Goal: Complete application form

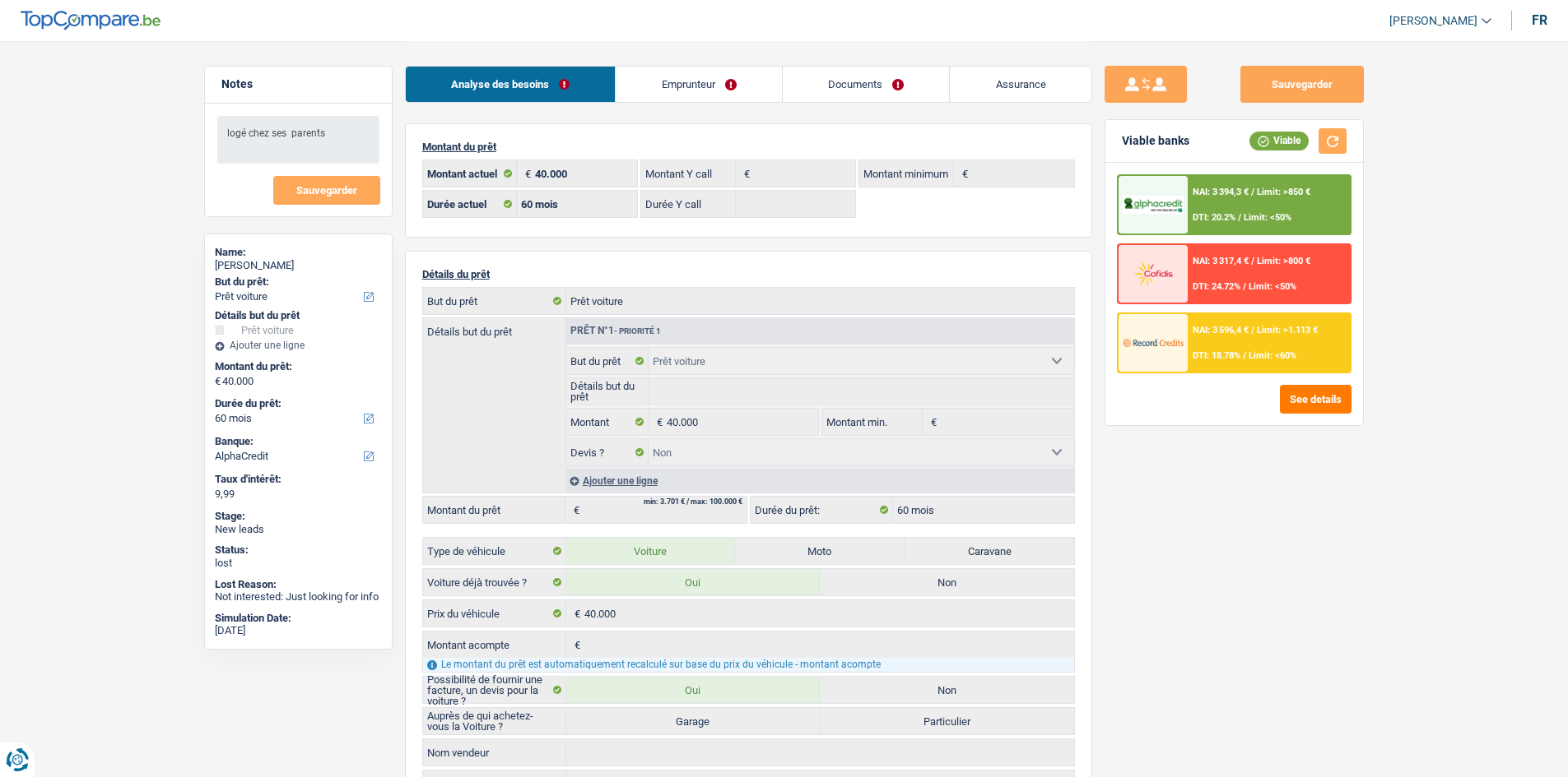
select select "car"
select select "60"
select select "alphacredit"
select select "60"
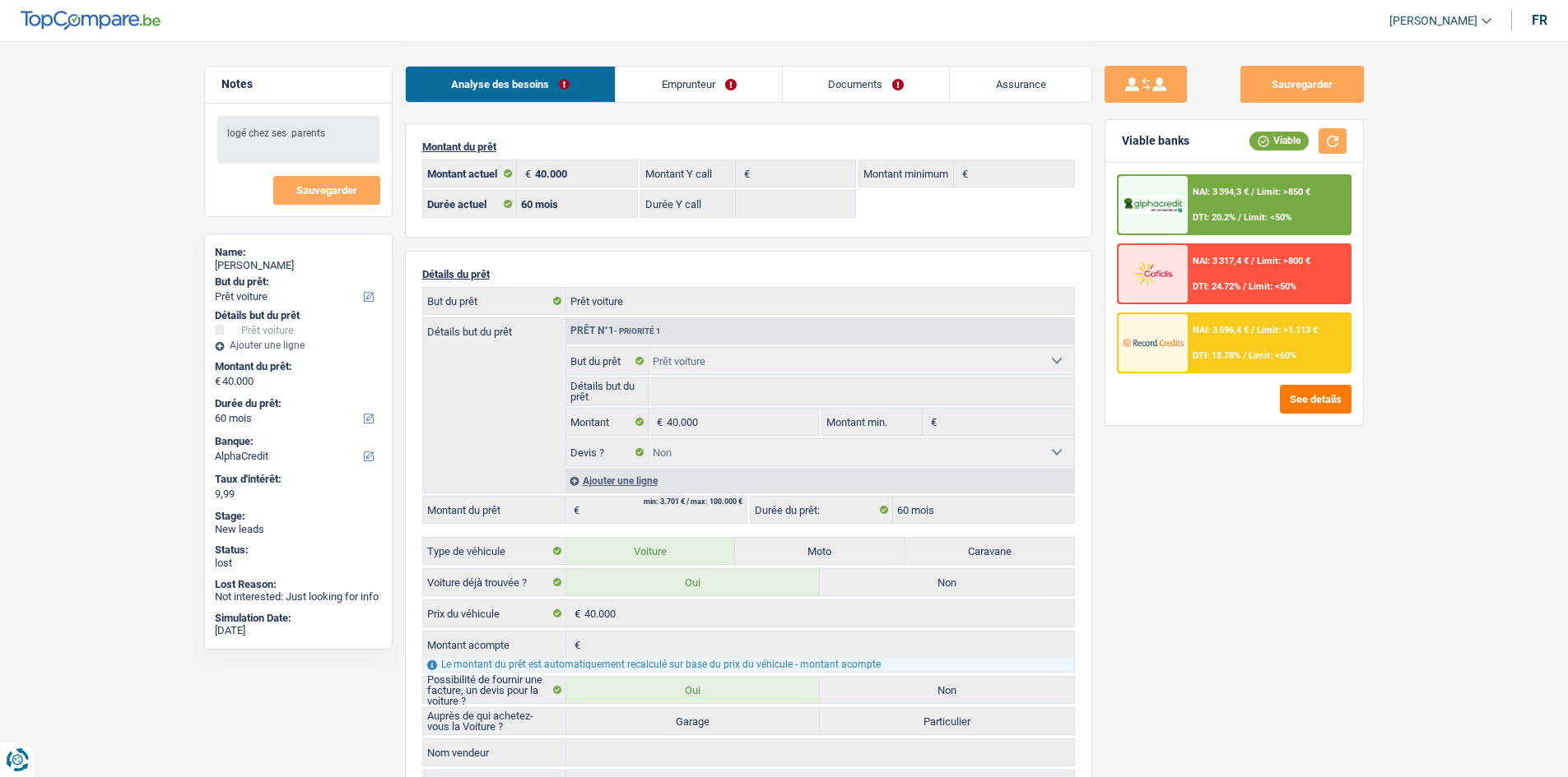
select select "car"
select select "false"
select select "60"
click at [1016, 80] on link "Assurance" at bounding box center [1021, 84] width 141 height 36
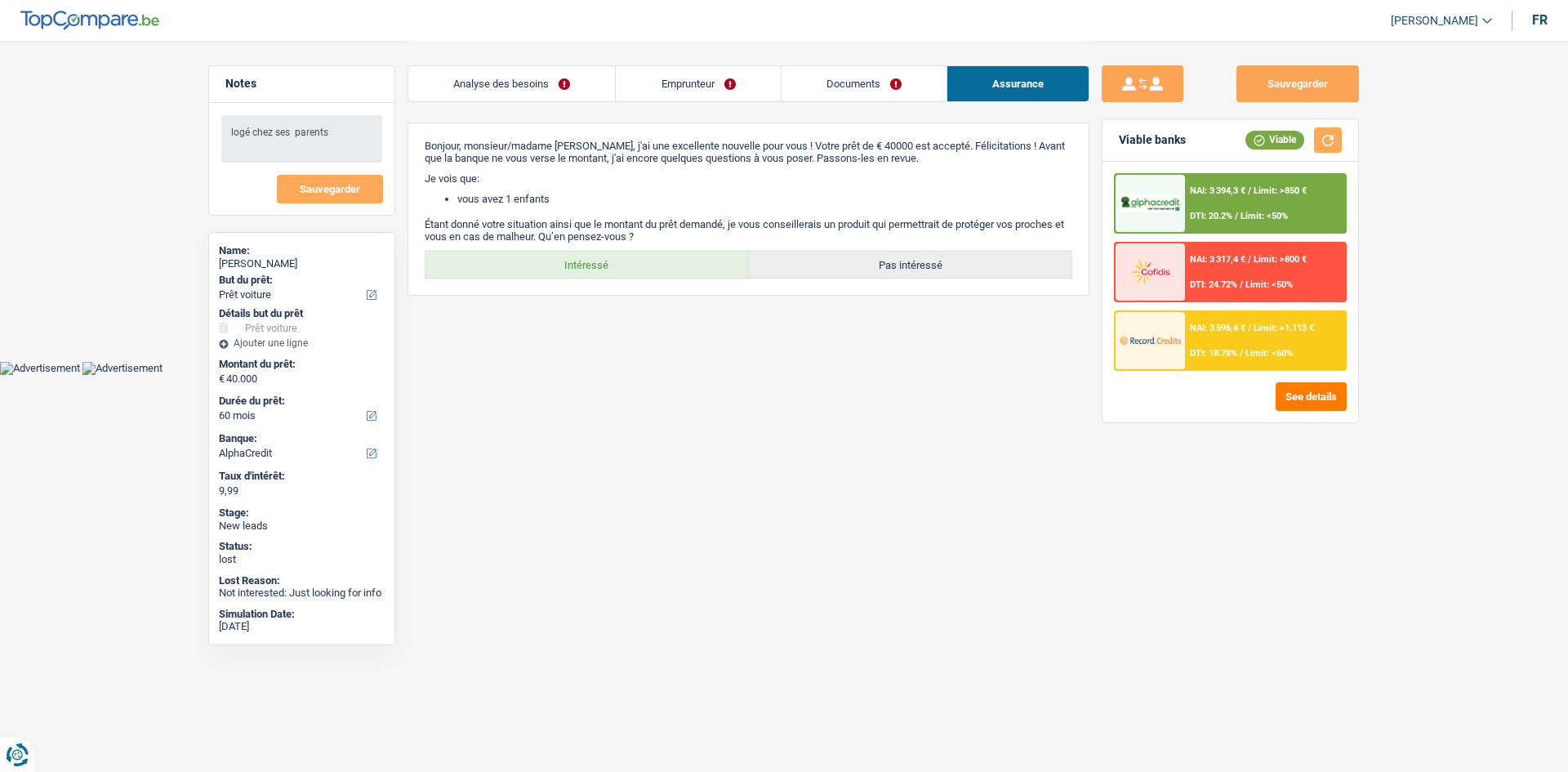
click at [826, 87] on link "Documents" at bounding box center [864, 84] width 165 height 36
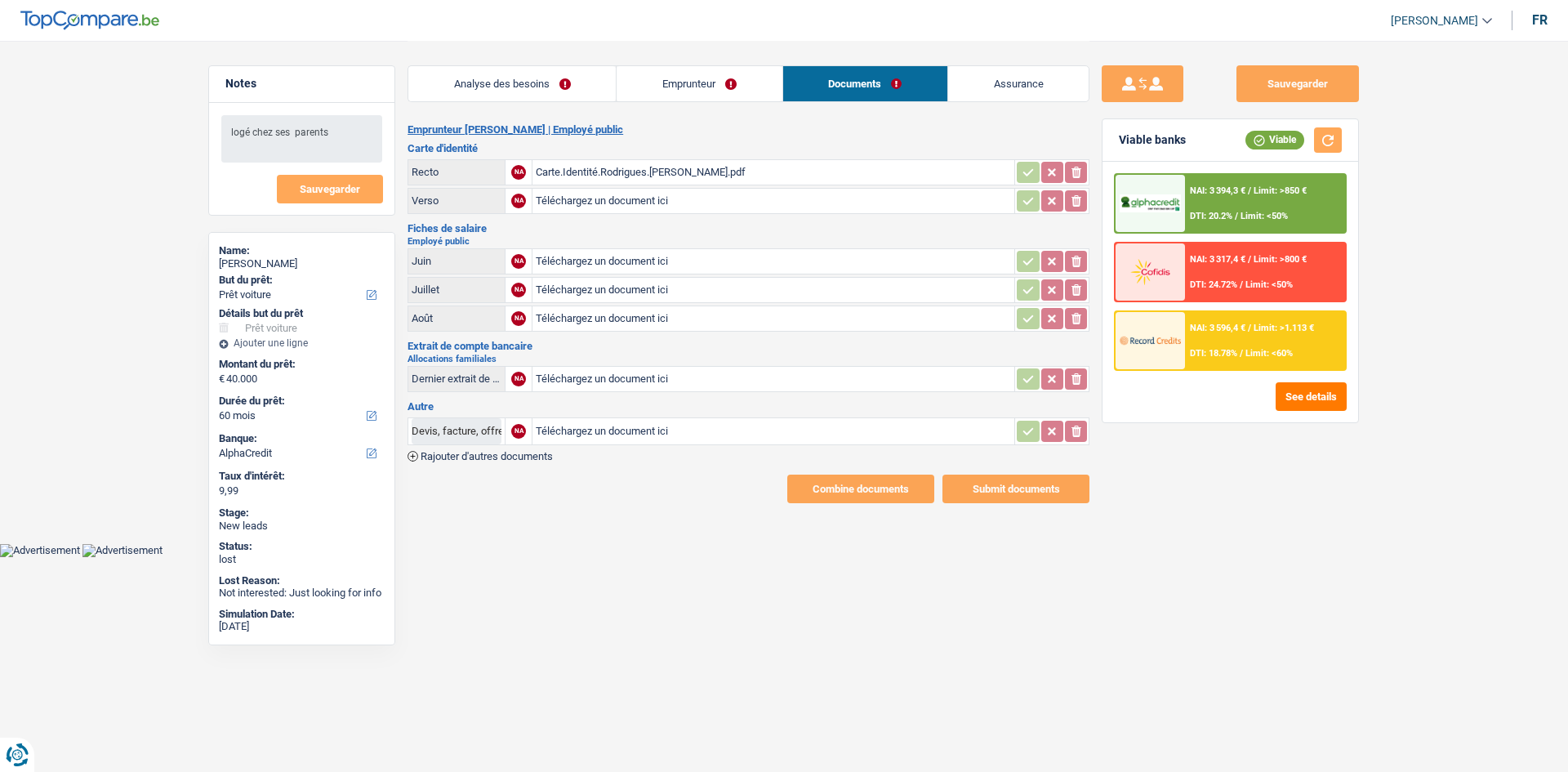
click at [717, 96] on link "Emprunteur" at bounding box center [700, 84] width 165 height 36
